Goal: Transaction & Acquisition: Purchase product/service

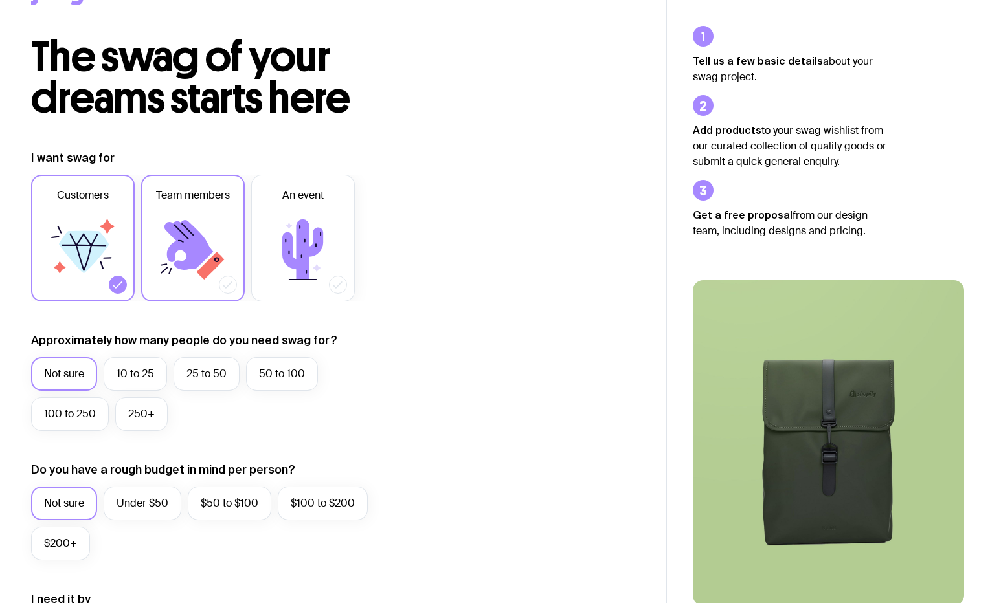
scroll to position [78, 0]
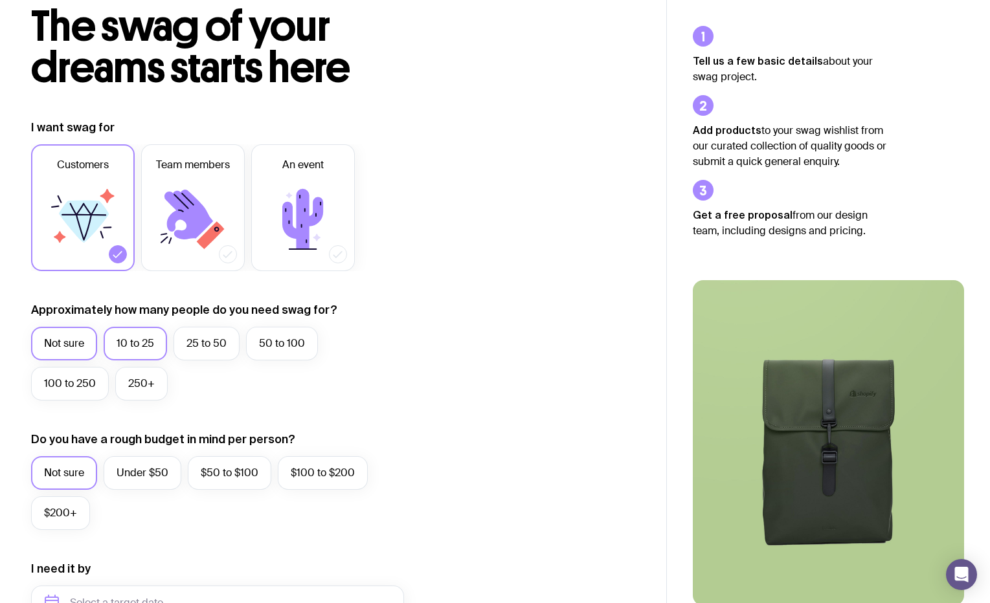
click at [122, 344] on label "10 to 25" at bounding box center [135, 344] width 63 height 34
click at [0, 0] on input "10 to 25" at bounding box center [0, 0] width 0 height 0
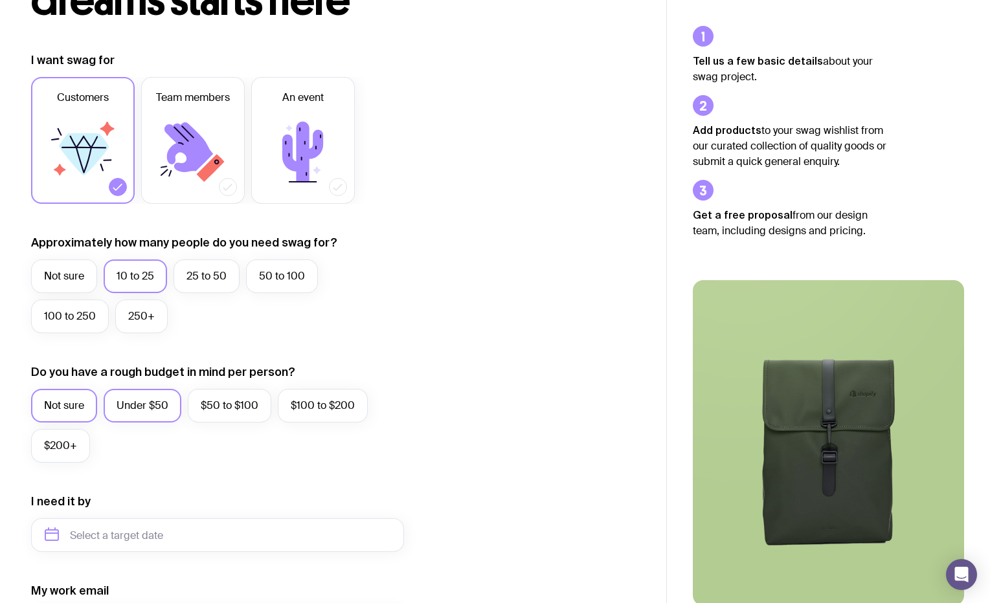
scroll to position [145, 0]
drag, startPoint x: 138, startPoint y: 415, endPoint x: 138, endPoint y: 460, distance: 44.7
click at [138, 415] on label "Under $50" at bounding box center [143, 407] width 78 height 34
click at [0, 0] on input "Under $50" at bounding box center [0, 0] width 0 height 0
click at [135, 530] on input "text" at bounding box center [217, 536] width 373 height 34
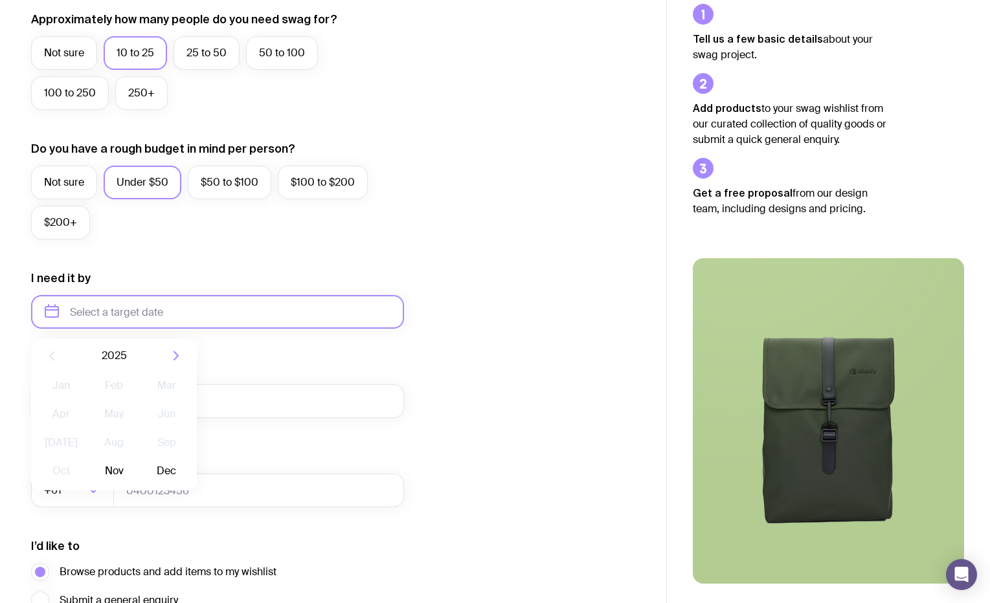
scroll to position [379, 0]
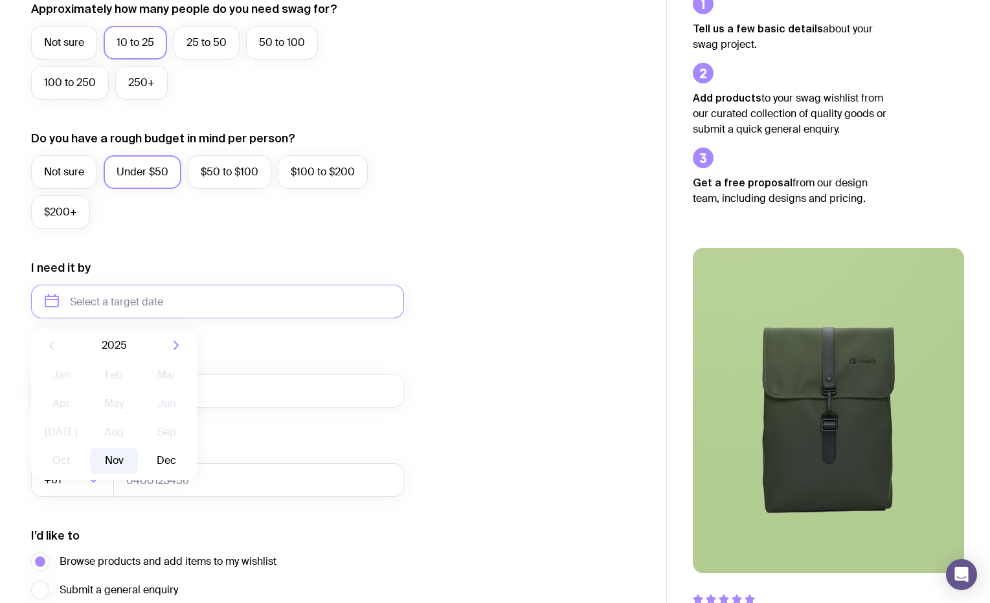
click at [115, 462] on button "Nov" at bounding box center [113, 461] width 47 height 26
type input "[DATE]"
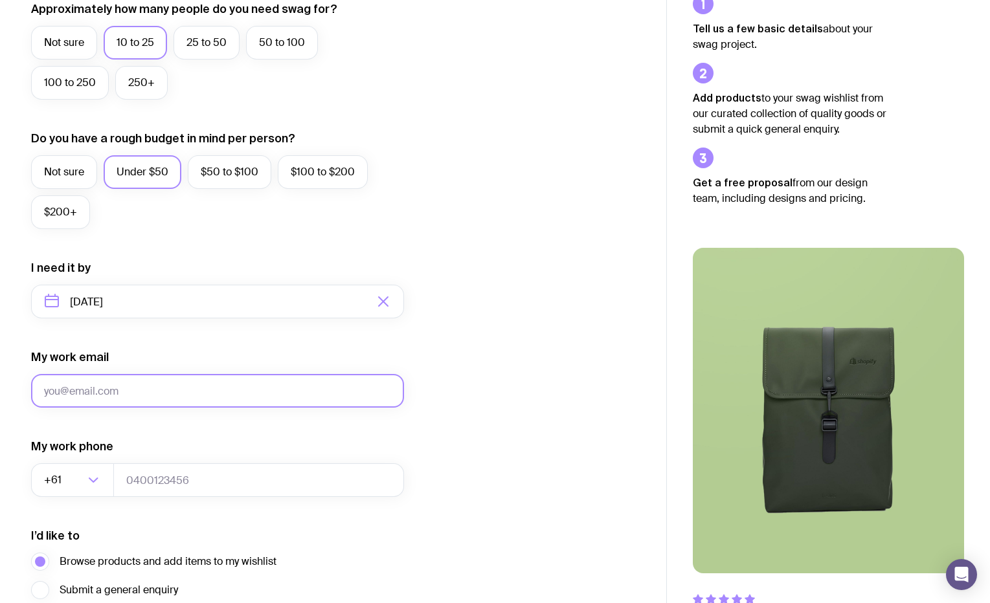
click at [80, 388] on input "My work email" at bounding box center [217, 391] width 373 height 34
type input "[EMAIL_ADDRESS][DOMAIN_NAME]"
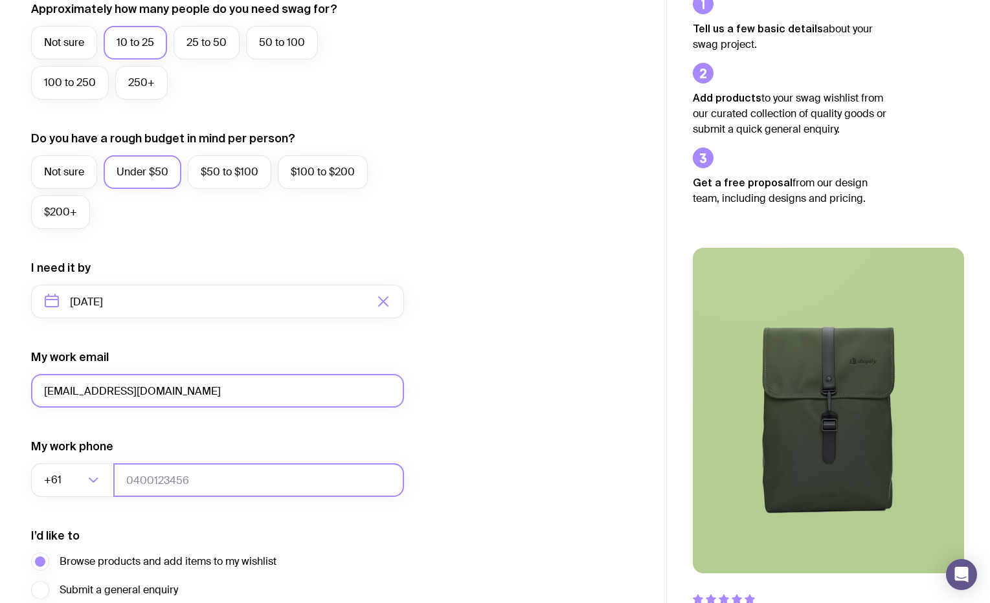
type input "0452191992"
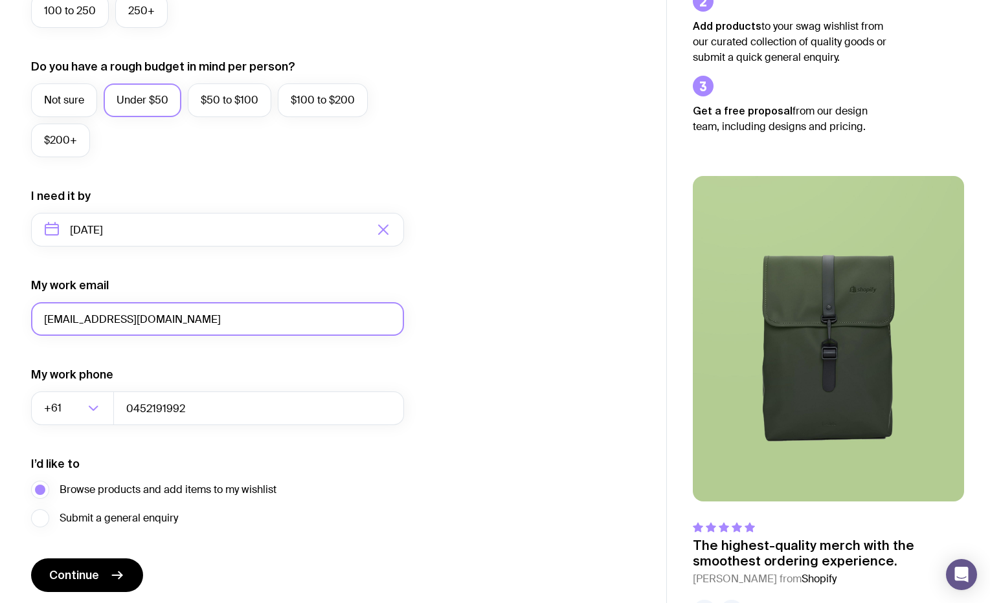
scroll to position [497, 0]
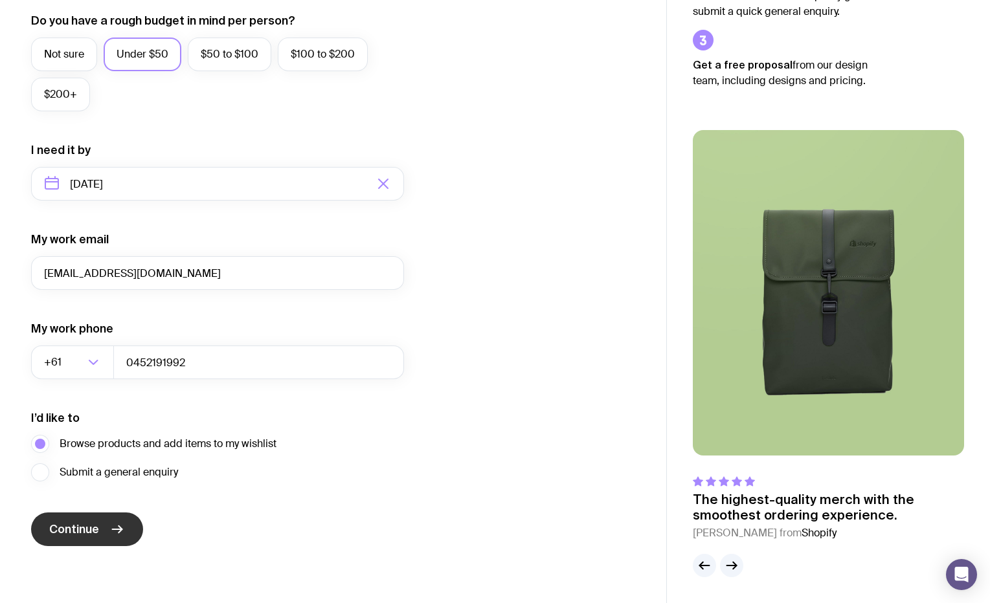
click at [98, 528] on span "Continue" at bounding box center [74, 530] width 50 height 16
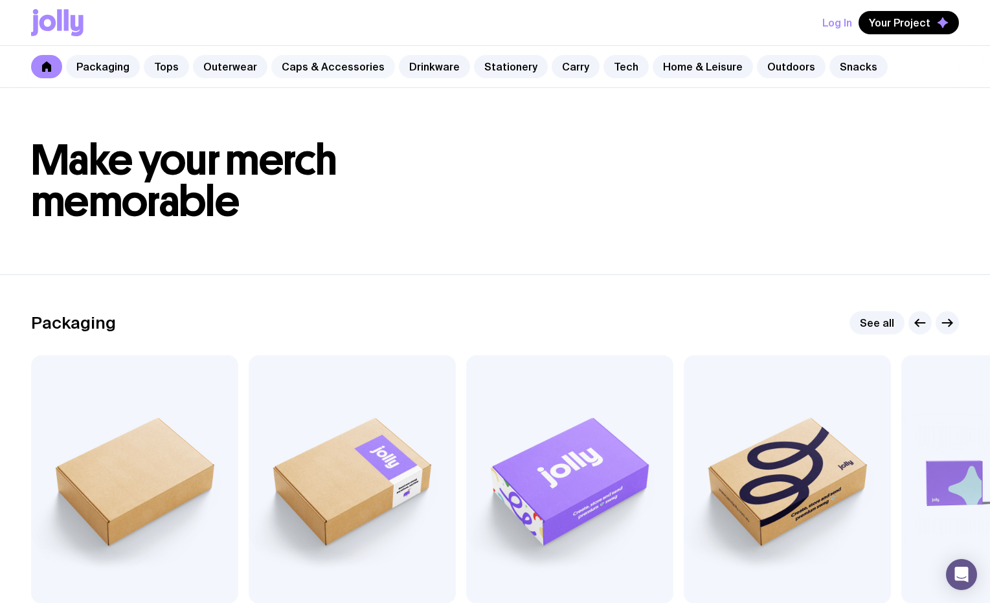
click at [356, 64] on link "Caps & Accessories" at bounding box center [333, 66] width 124 height 23
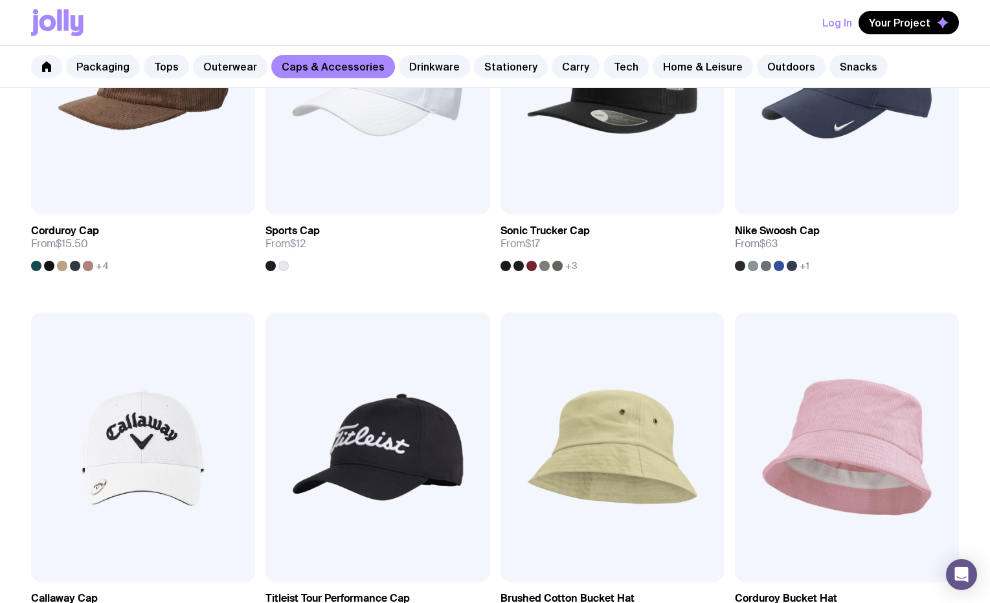
scroll to position [649, 0]
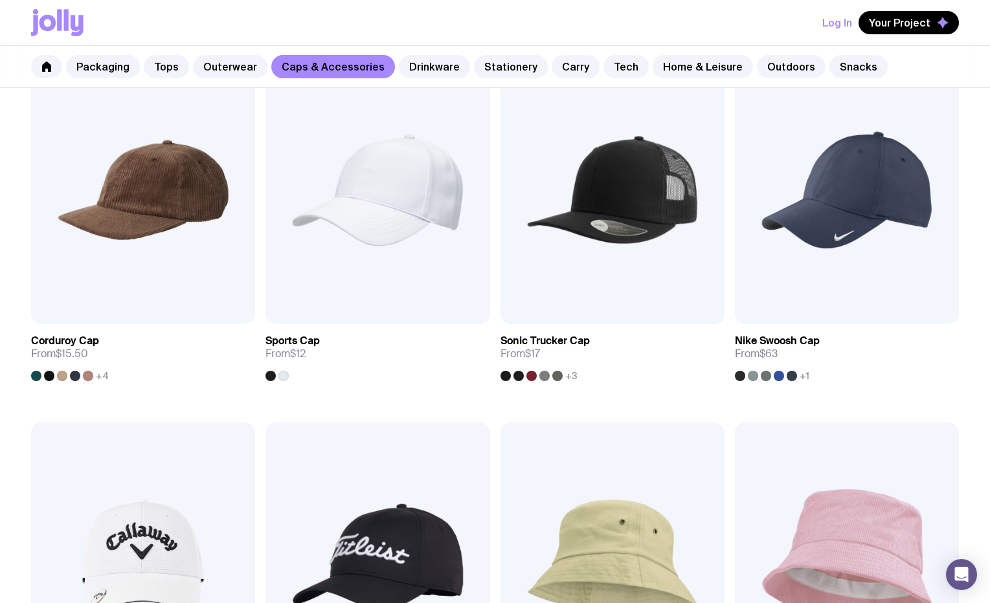
click at [847, 483] on img at bounding box center [847, 557] width 224 height 269
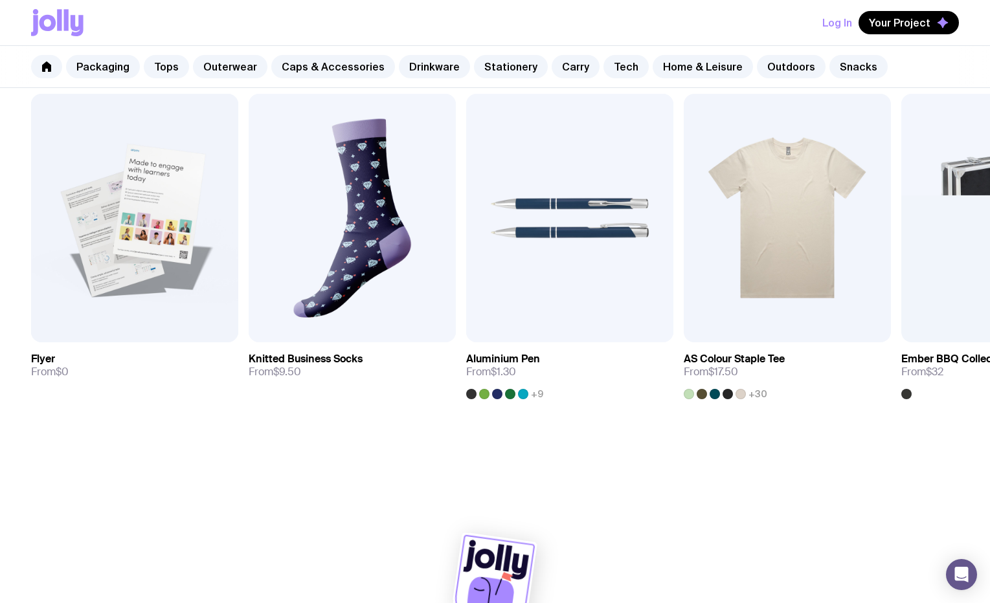
scroll to position [790, 0]
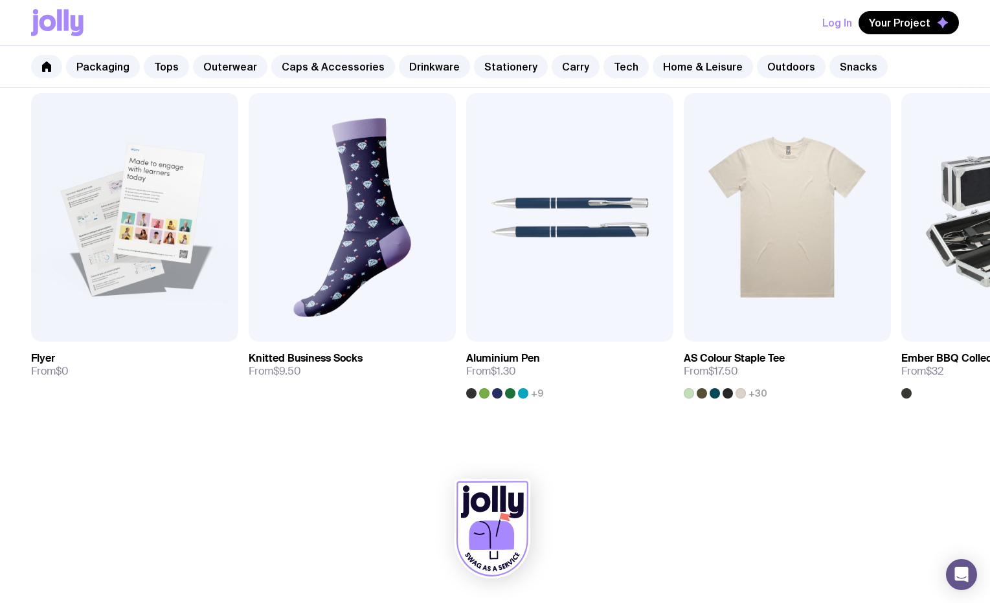
click at [504, 506] on icon at bounding box center [503, 499] width 6 height 26
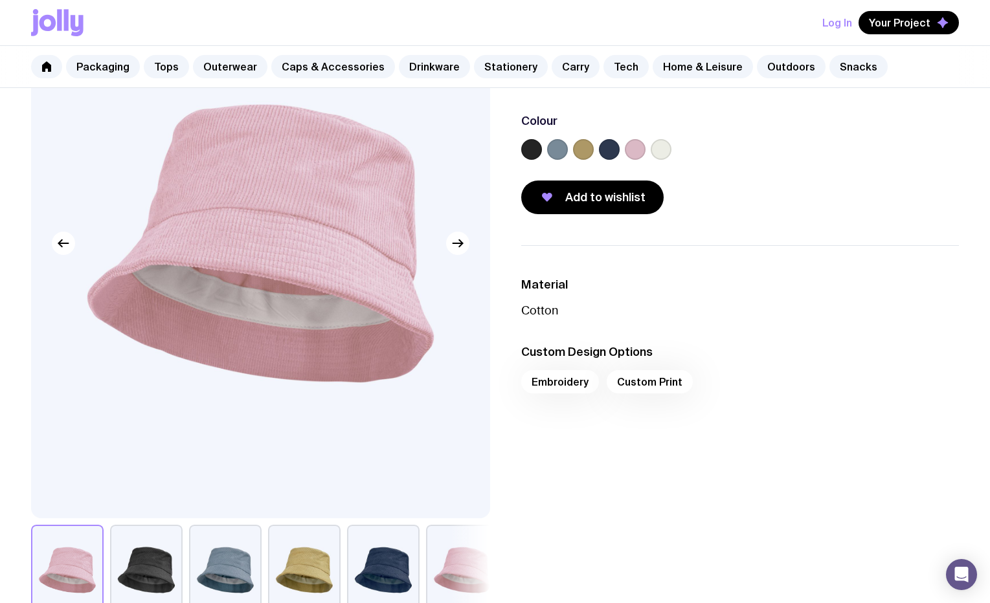
scroll to position [226, 0]
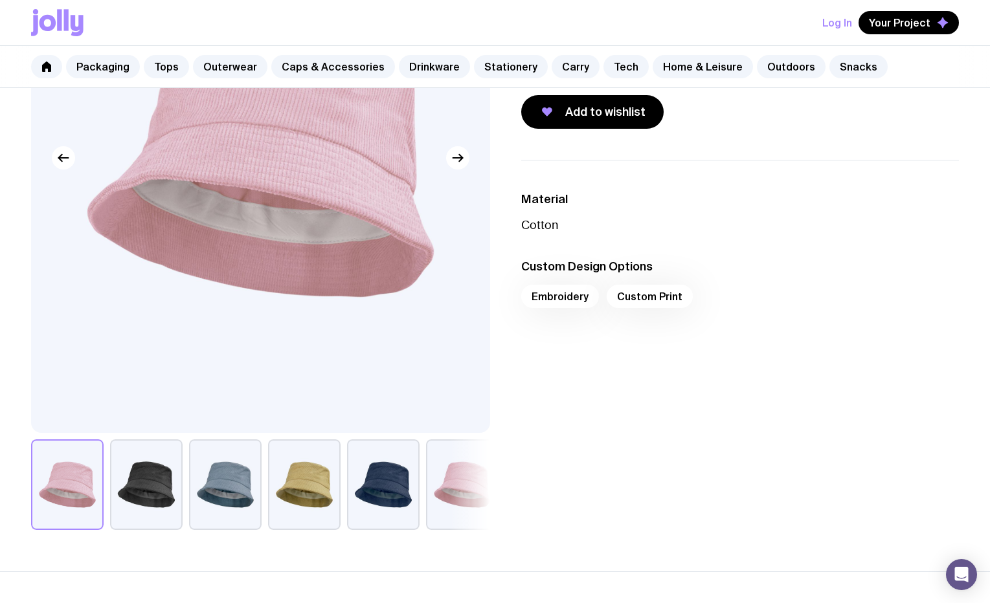
click at [571, 293] on div "Embroidery Custom Print" at bounding box center [740, 300] width 438 height 31
drag, startPoint x: 540, startPoint y: 305, endPoint x: 562, endPoint y: 291, distance: 26.2
click at [540, 305] on div "Embroidery Custom Print" at bounding box center [740, 300] width 438 height 31
click at [562, 291] on div "Embroidery Custom Print" at bounding box center [740, 300] width 438 height 31
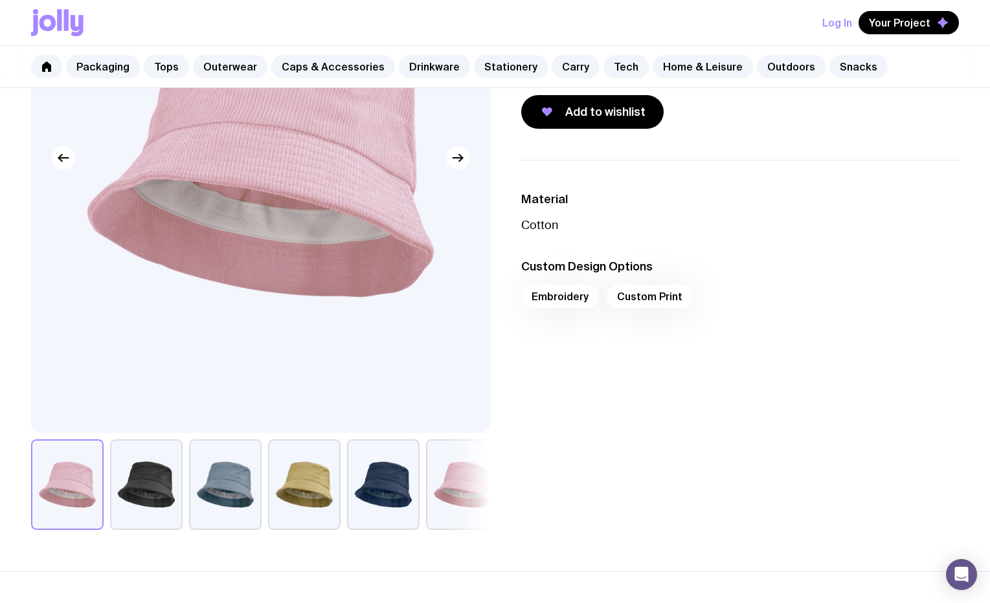
drag, startPoint x: 562, startPoint y: 291, endPoint x: 368, endPoint y: 404, distance: 224.8
click at [557, 292] on div "Embroidery Custom Print" at bounding box center [740, 300] width 438 height 31
click at [305, 498] on button "button" at bounding box center [304, 484] width 72 height 91
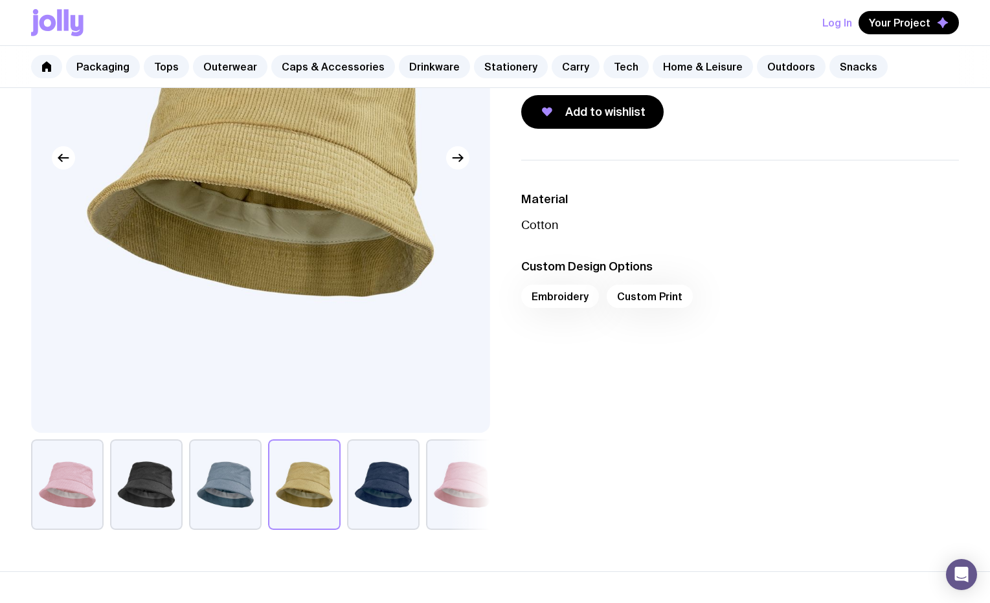
click at [418, 489] on button "button" at bounding box center [383, 484] width 72 height 91
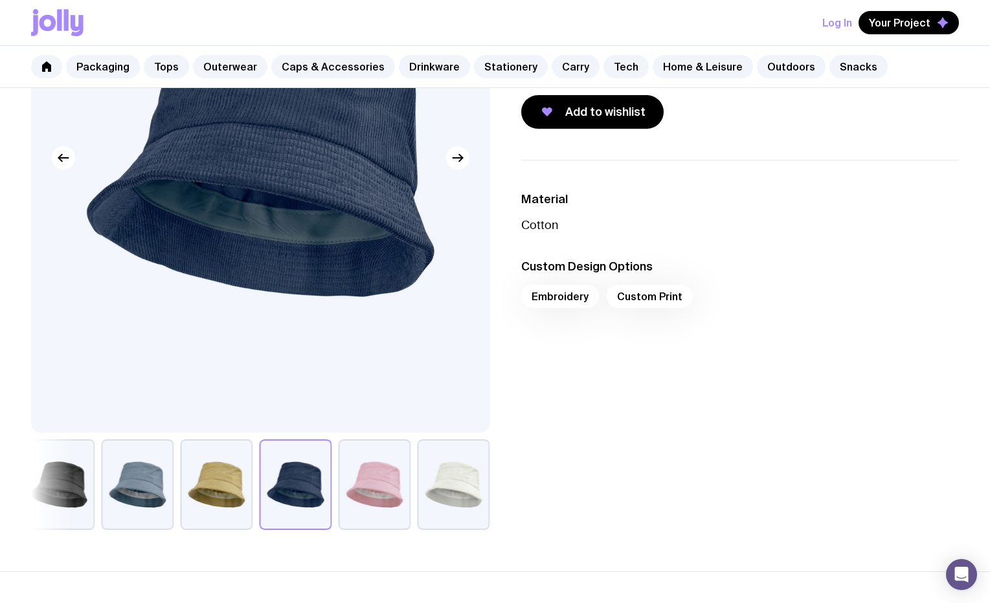
click at [372, 500] on button "button" at bounding box center [374, 484] width 72 height 91
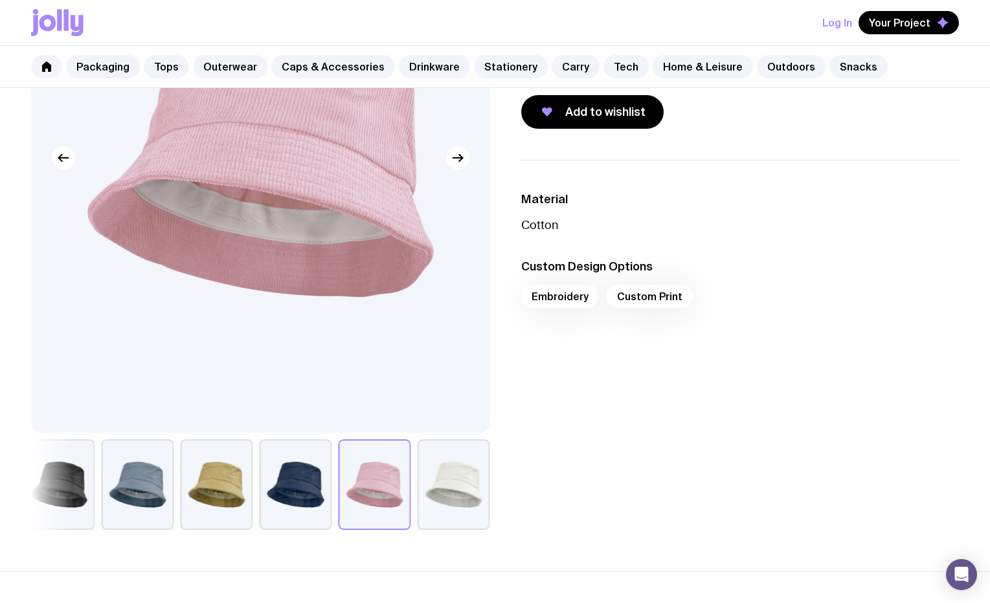
click at [448, 477] on button "button" at bounding box center [453, 484] width 72 height 91
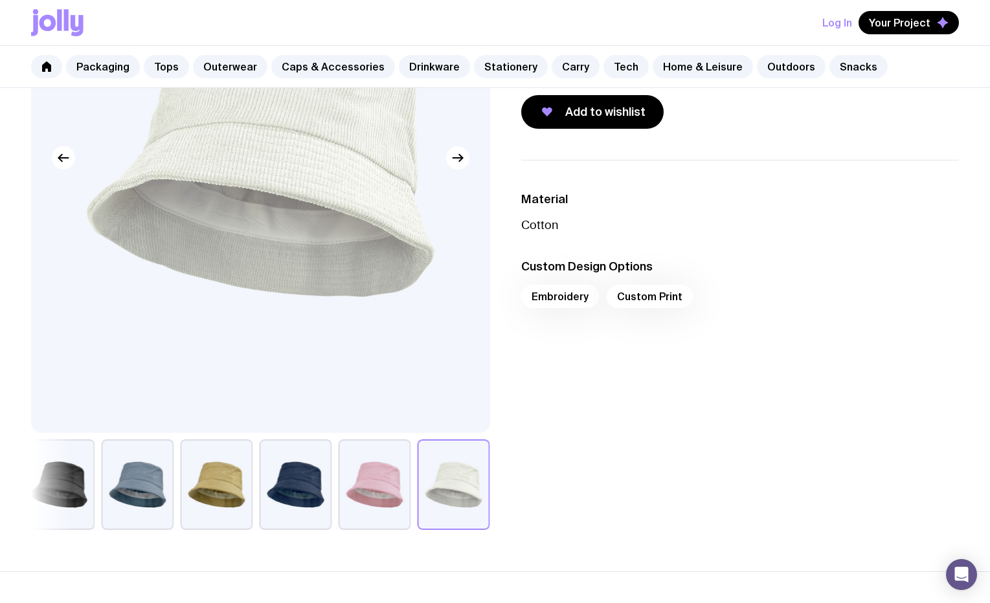
click at [382, 479] on button "button" at bounding box center [374, 484] width 72 height 91
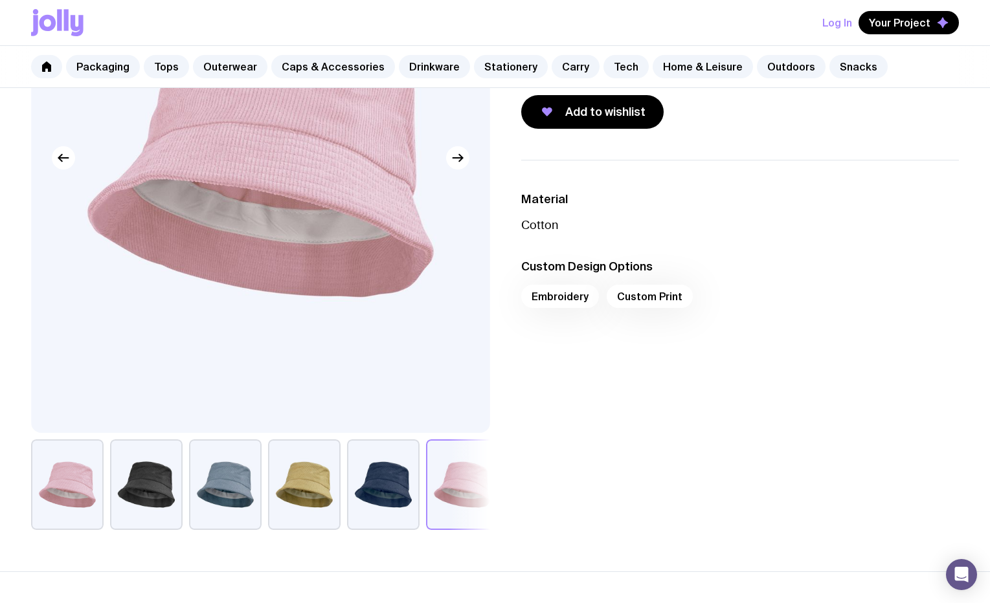
click at [158, 471] on button "button" at bounding box center [146, 484] width 72 height 91
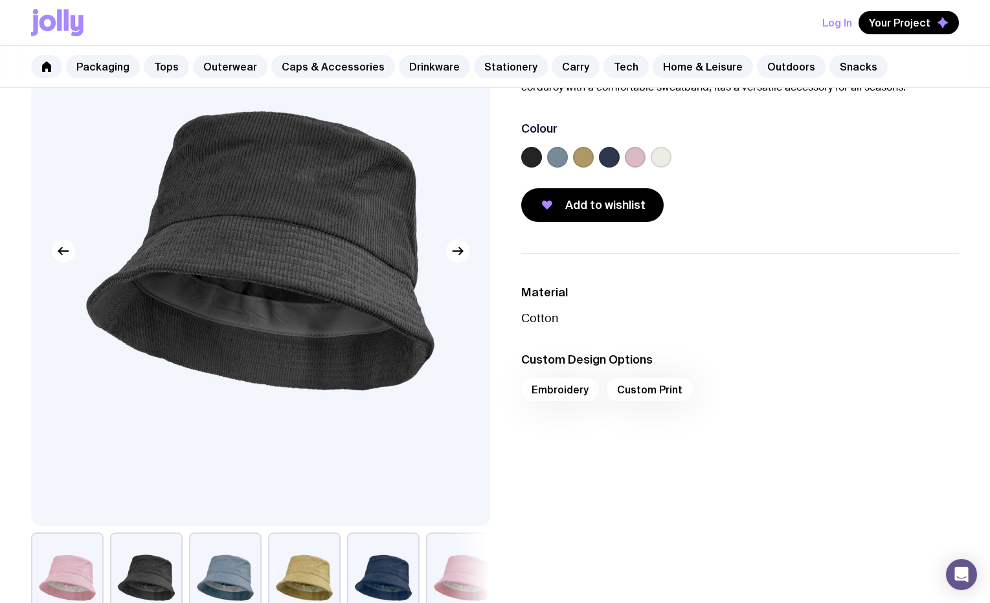
scroll to position [0, 0]
